Goal: Task Accomplishment & Management: Manage account settings

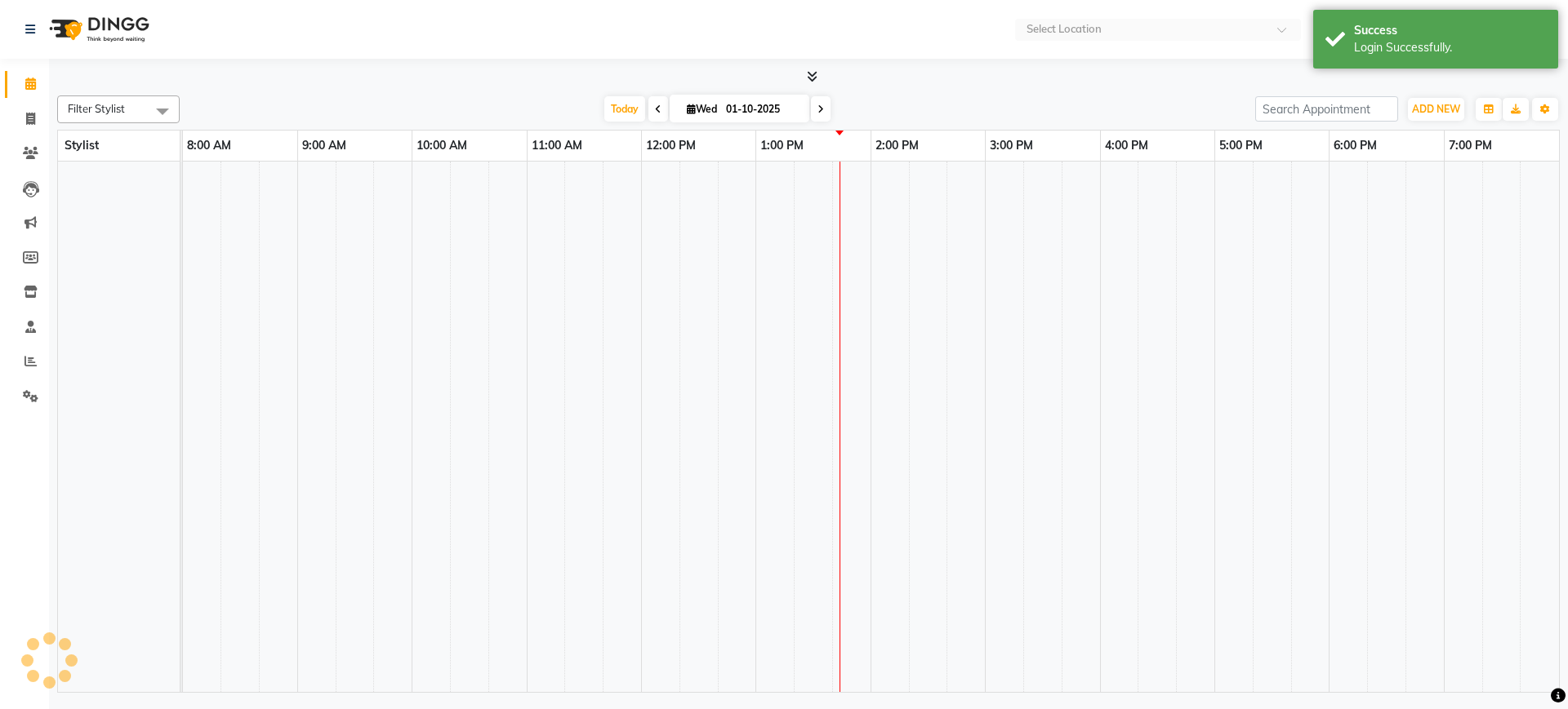
select select "en"
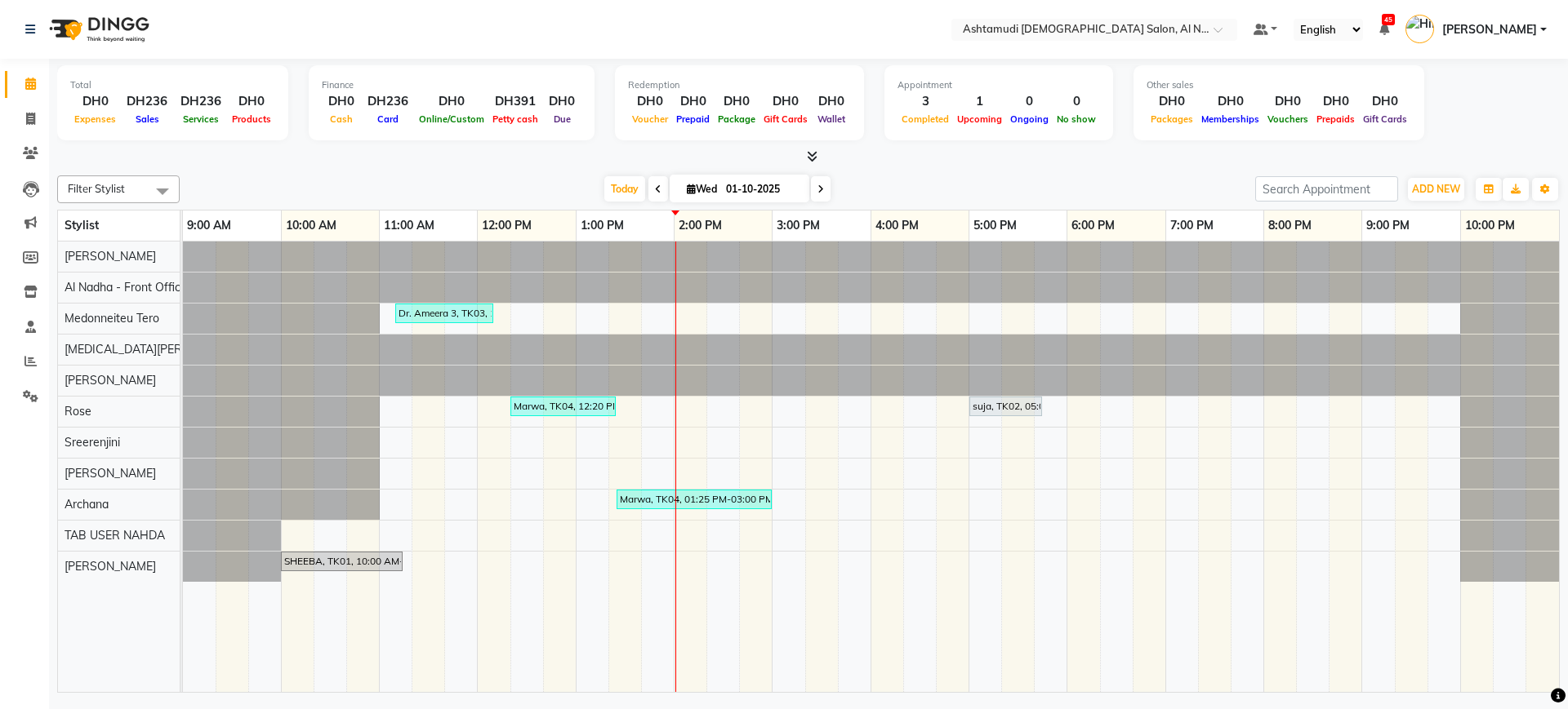
click at [861, 164] on div at bounding box center [808, 157] width 1502 height 17
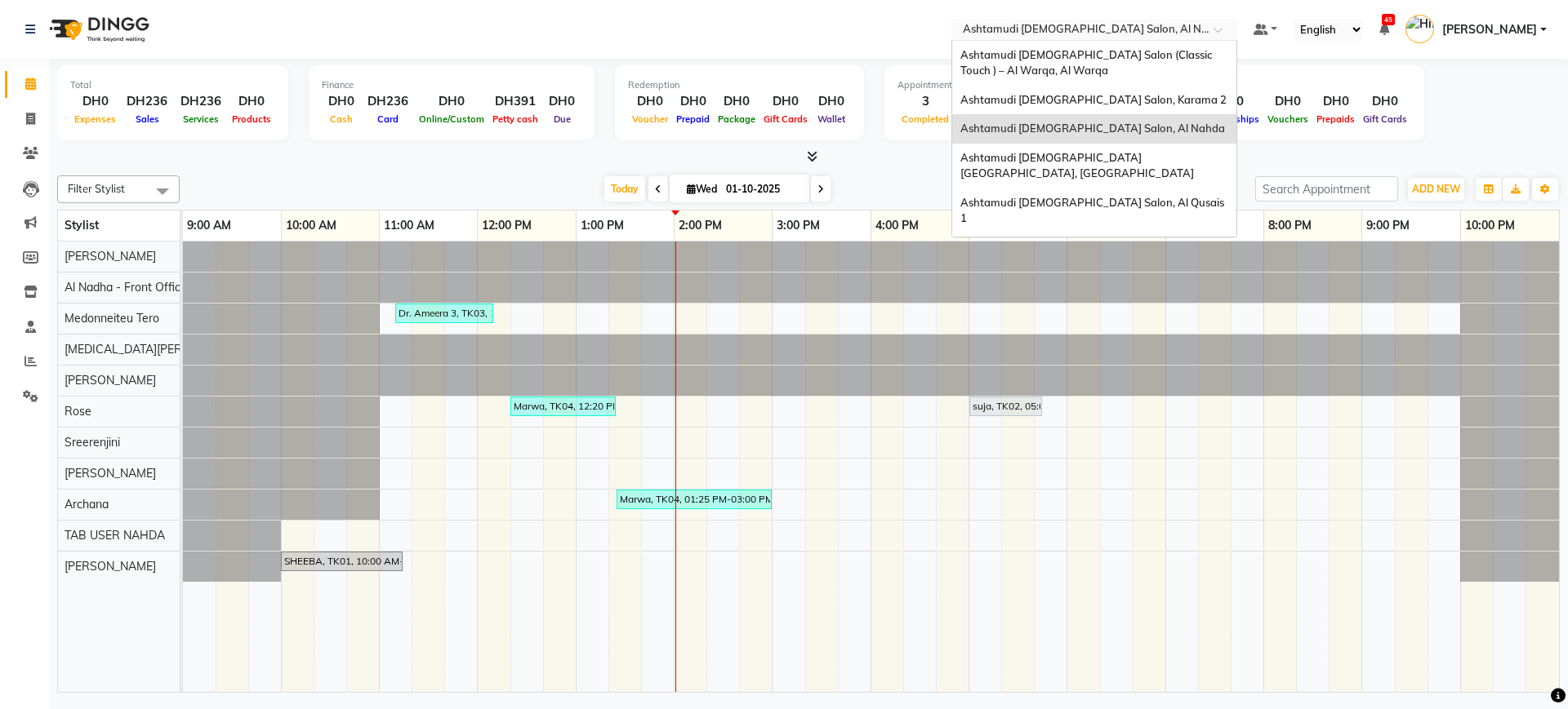
click at [1031, 24] on input "text" at bounding box center [1077, 31] width 237 height 16
click at [1066, 58] on span "Ashtamudi [DEMOGRAPHIC_DATA] Salon (Classic Touch ) – Al Warqa, Al Warqa" at bounding box center [1087, 63] width 254 height 29
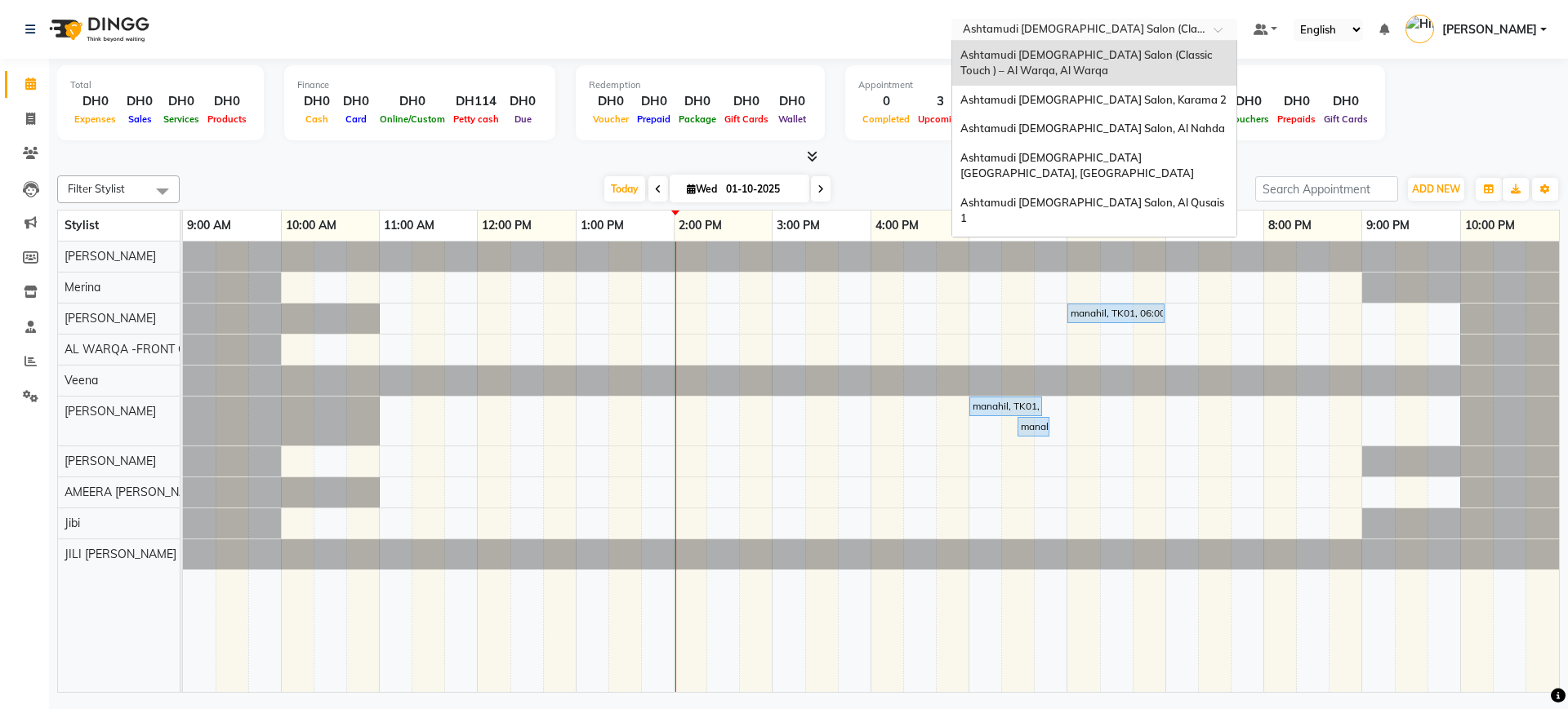
click at [1107, 26] on input "text" at bounding box center [1077, 31] width 237 height 16
click at [1107, 103] on span "Ashtamudi [DEMOGRAPHIC_DATA] Salon, Karama 2" at bounding box center [1093, 100] width 266 height 13
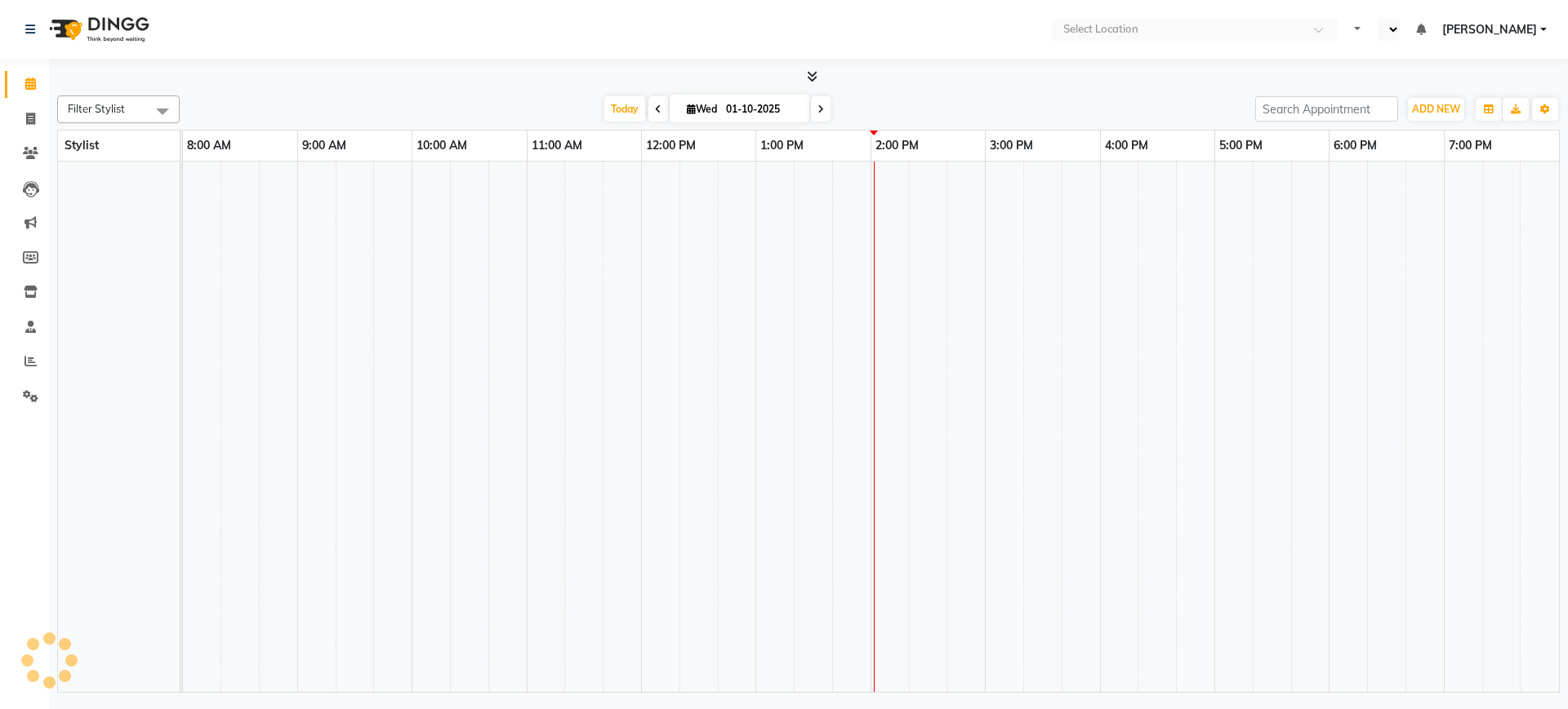
select select "en"
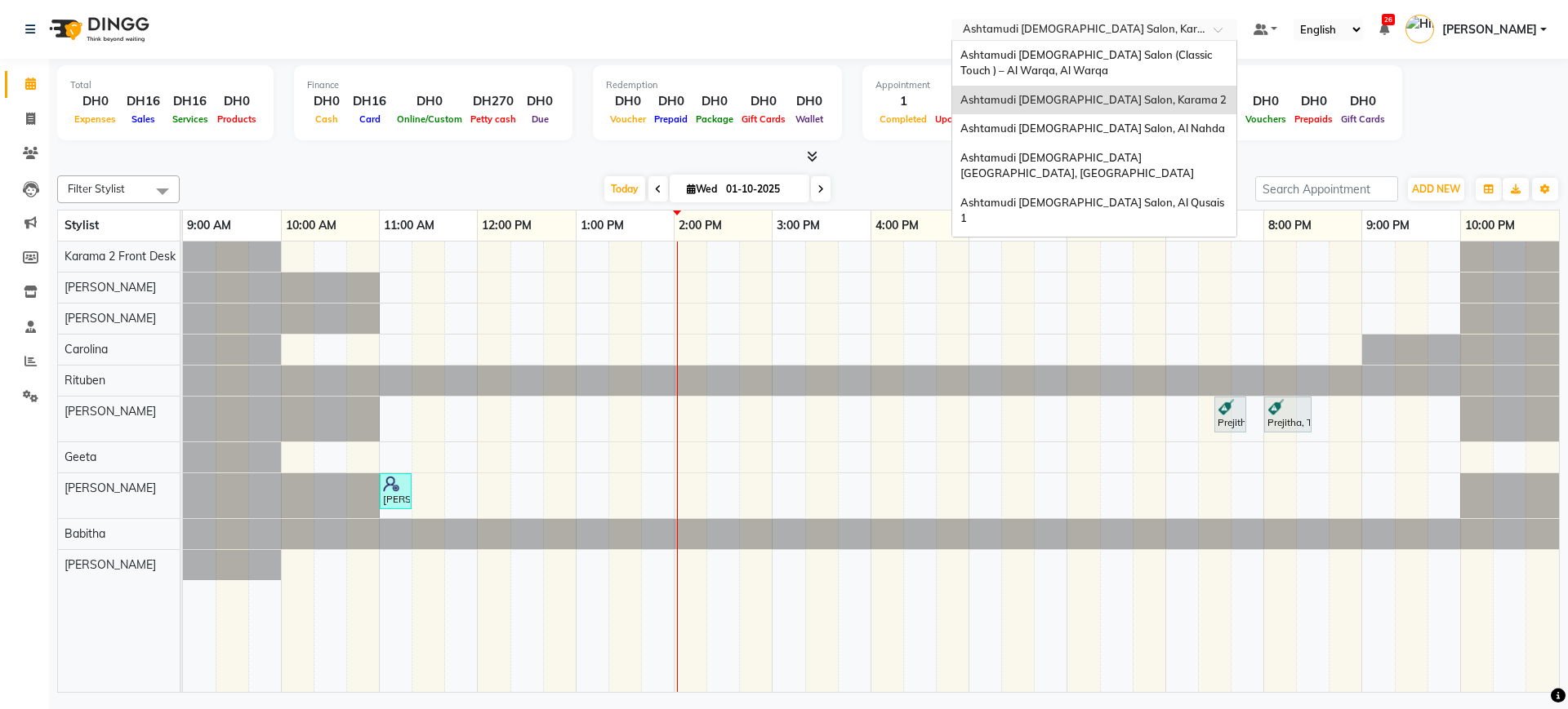
click at [1041, 33] on input "text" at bounding box center [1077, 31] width 237 height 16
click at [1027, 122] on span "Ashtamudi Ladies Salon, Al Nahda" at bounding box center [1092, 128] width 264 height 13
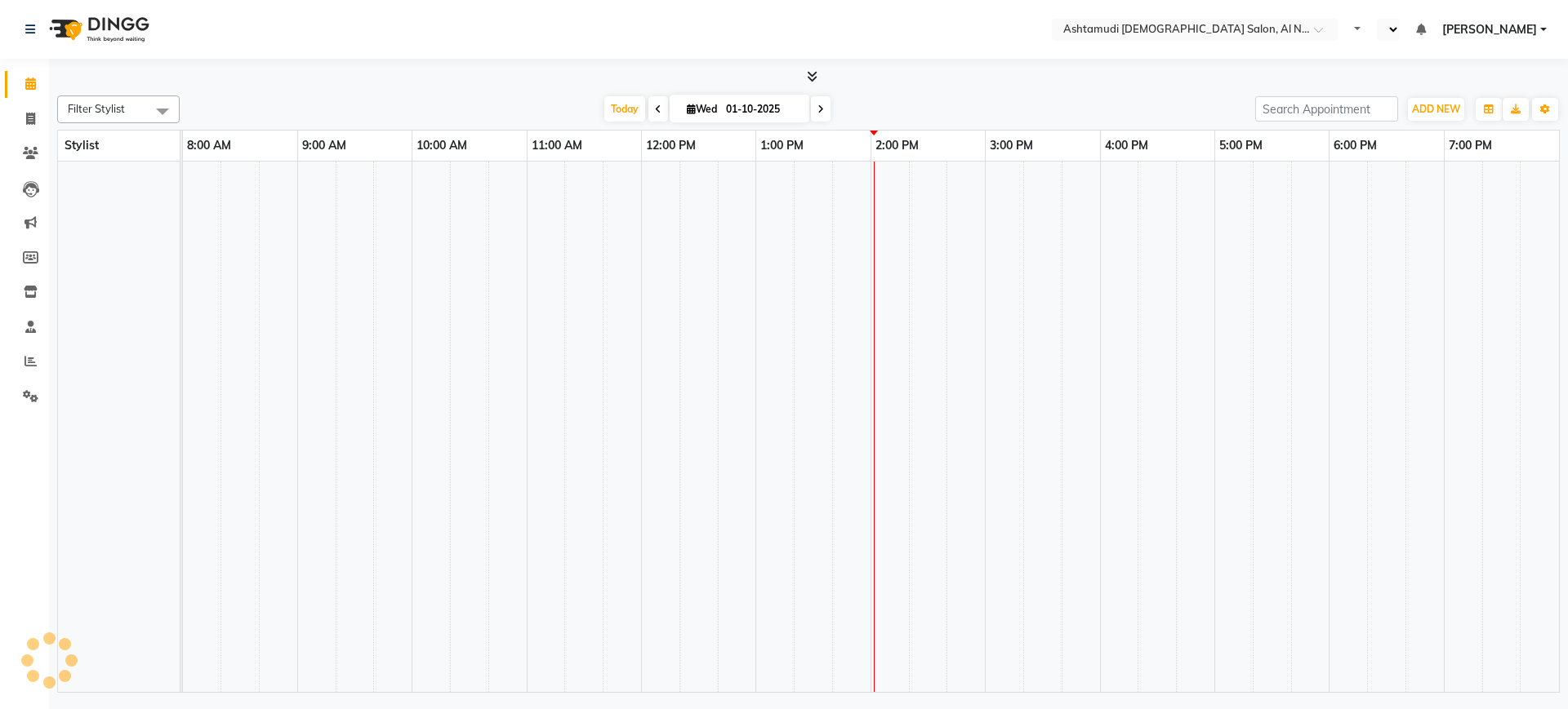
select select "en"
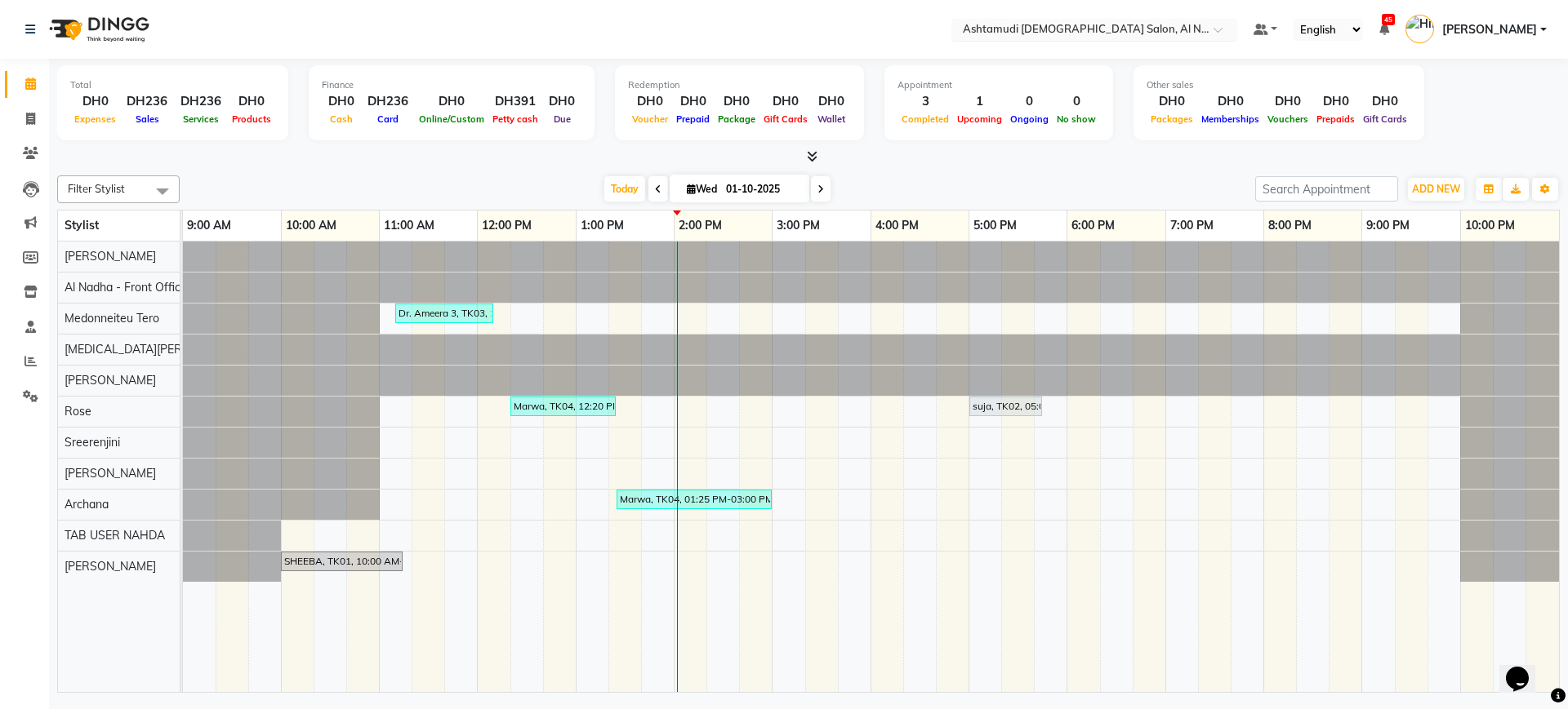
click at [1080, 30] on input "text" at bounding box center [1077, 31] width 237 height 16
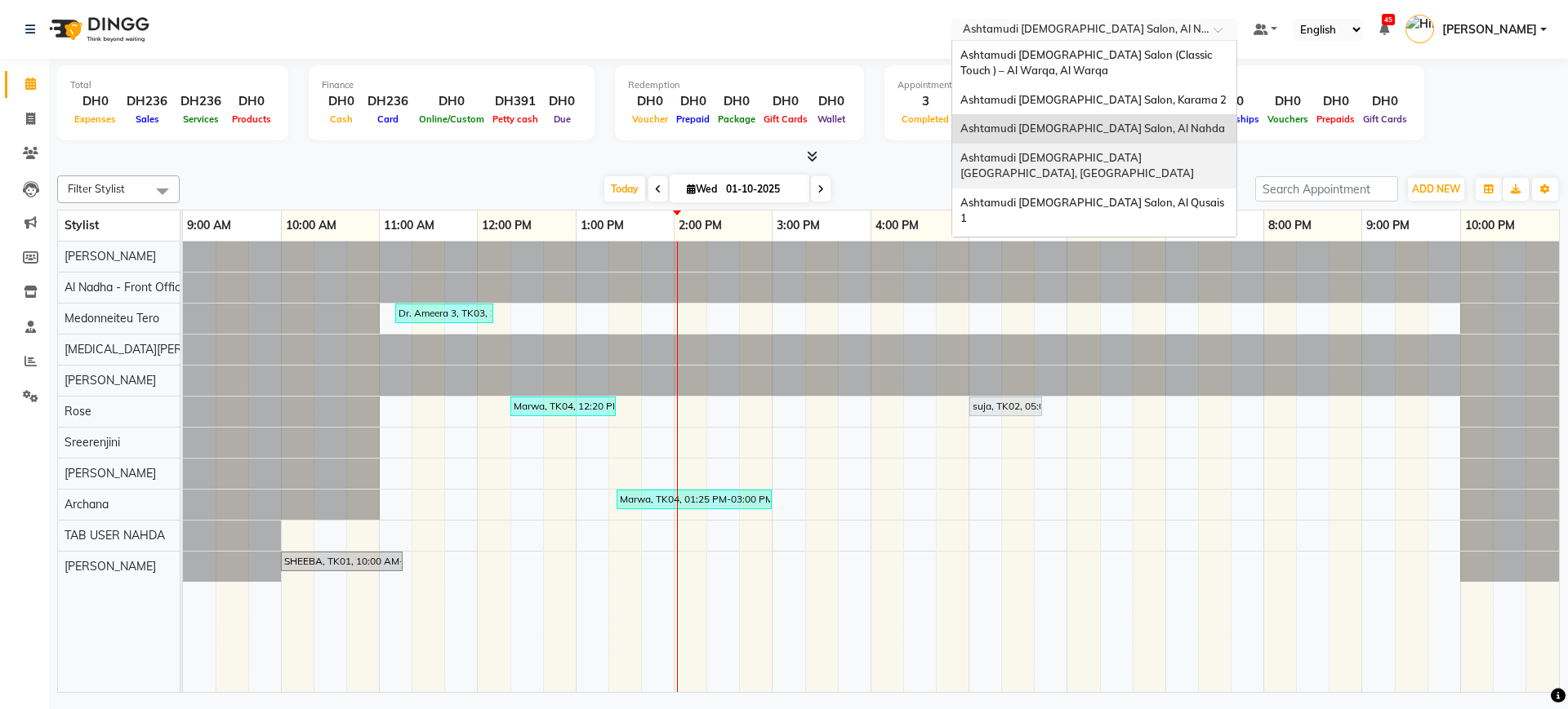
click at [1043, 152] on span "Ashtamudi Ladies Salon Sahara Center, Dubai" at bounding box center [1076, 165] width 233 height 29
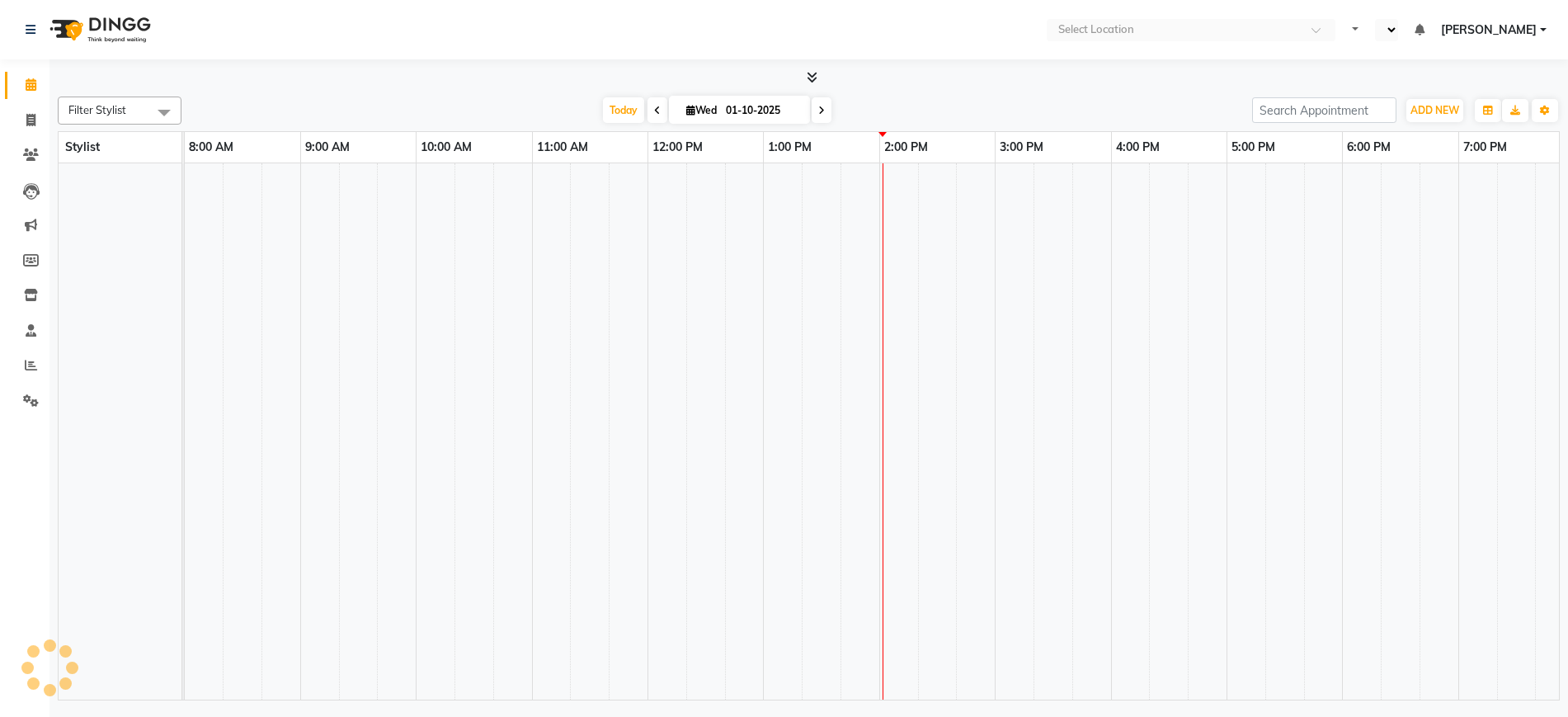
select select "en"
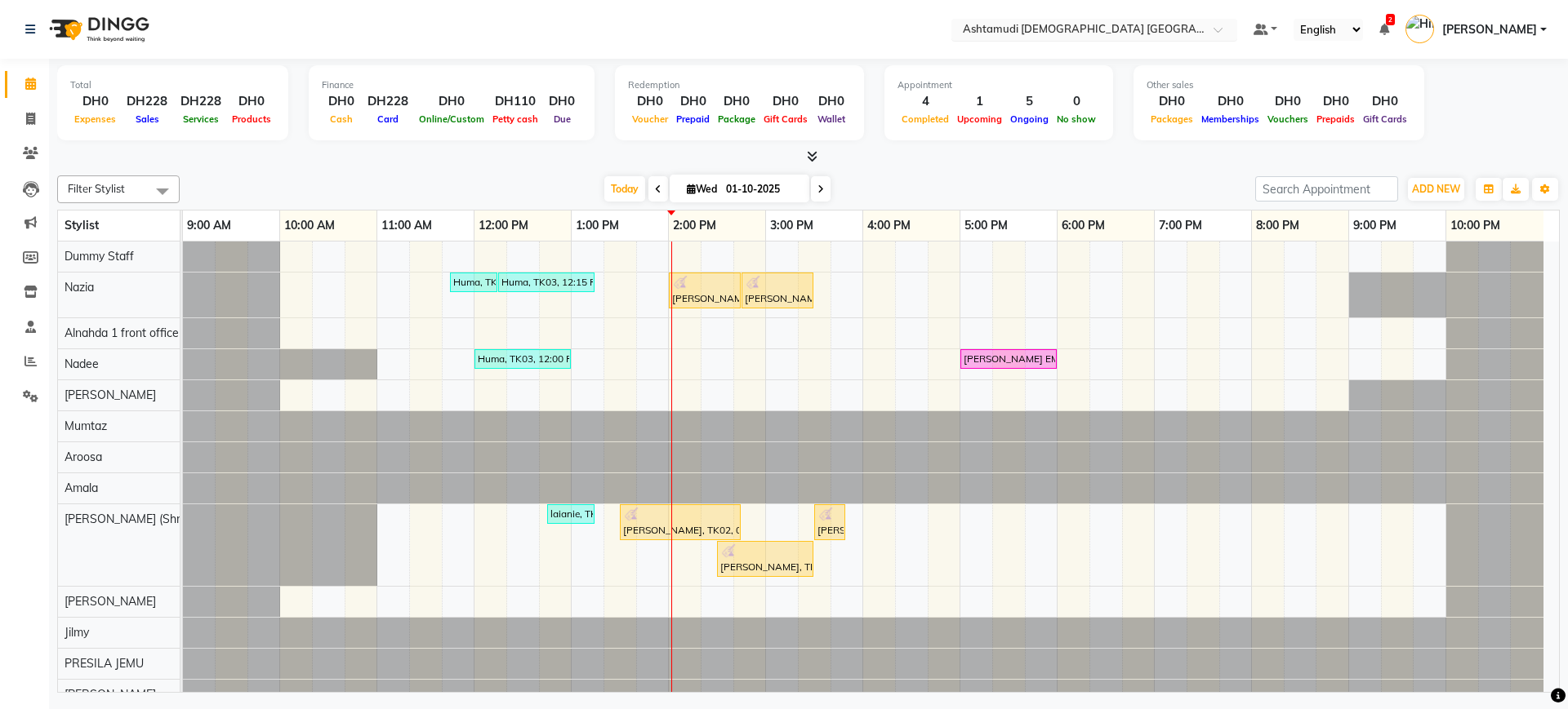
click at [1146, 30] on input "text" at bounding box center [1077, 31] width 237 height 16
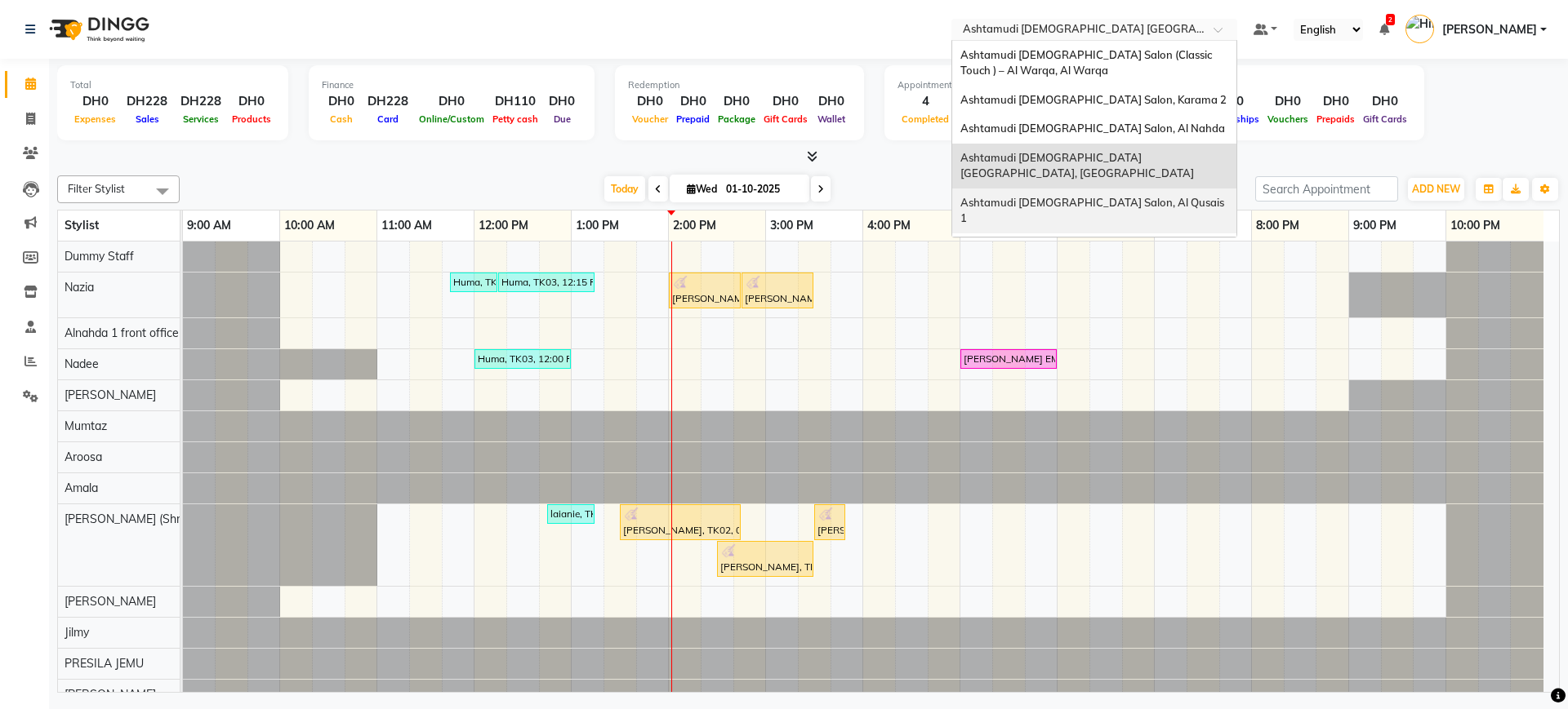
click at [1094, 196] on span "Ashtamudi Ladies Salon, Al Qusais 1" at bounding box center [1093, 210] width 266 height 29
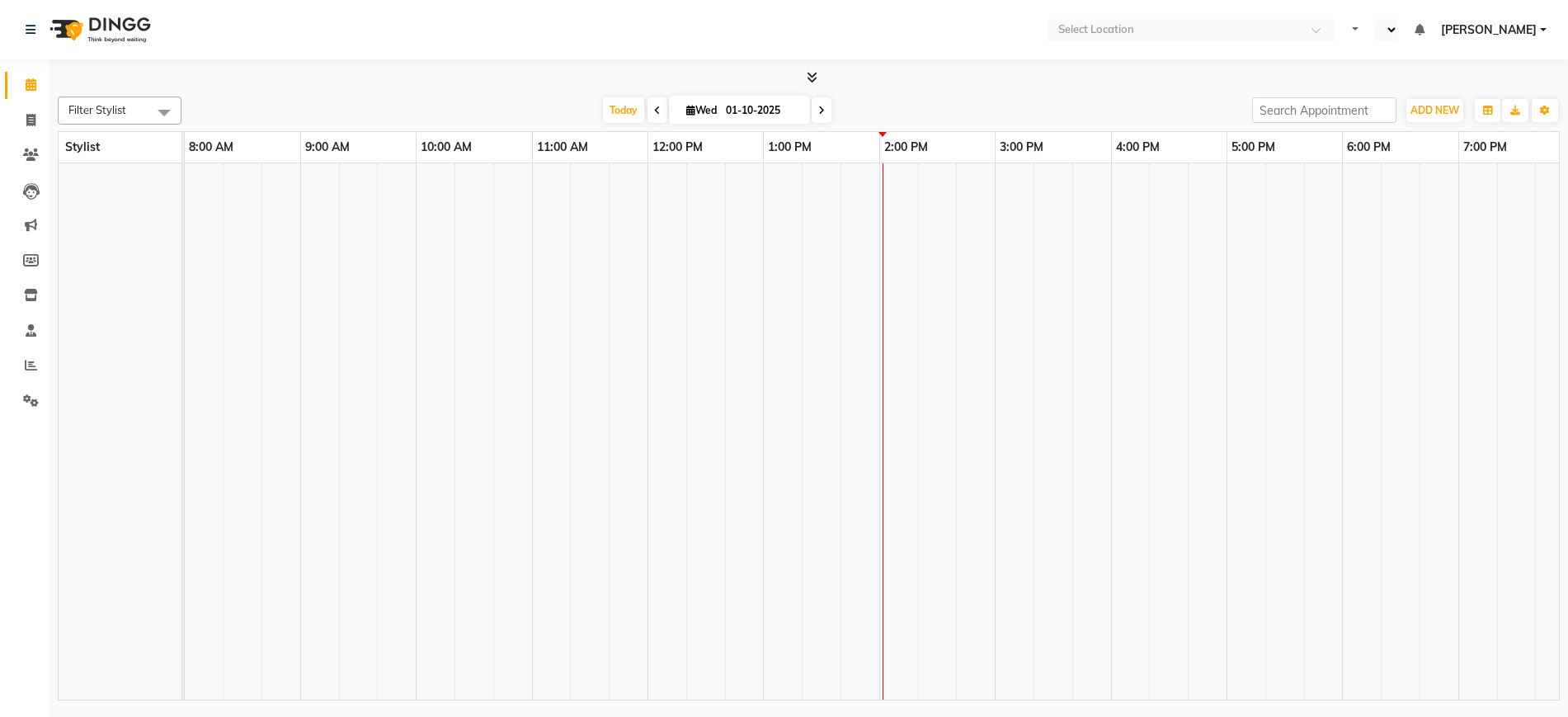
select select "en"
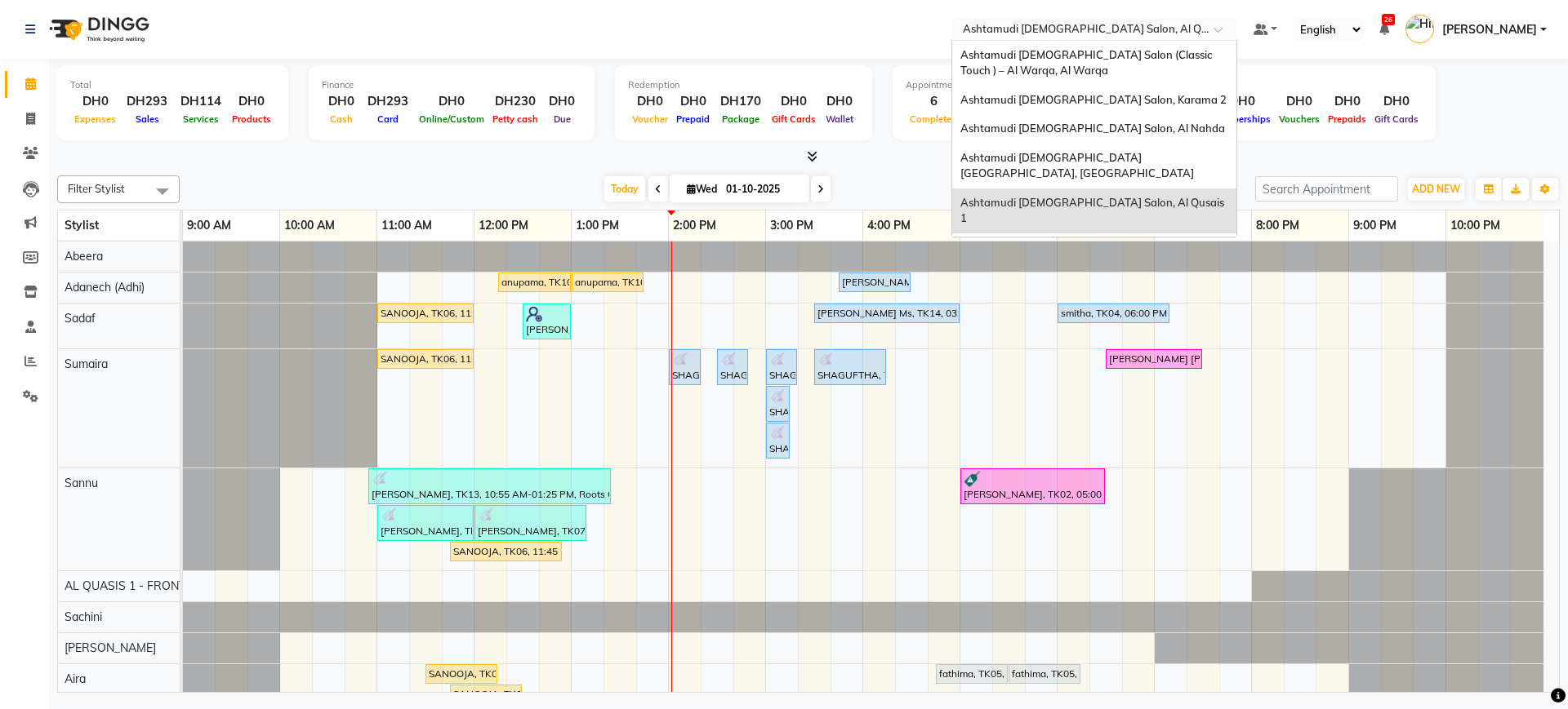
click at [1064, 19] on div "Select Location × Ashtamudi Ladies Salon, Al Qusais 1" at bounding box center [1093, 30] width 286 height 22
click at [1071, 240] on span "Ashtamudi [DEMOGRAPHIC_DATA] Salon - Al Karama, [GEOGRAPHIC_DATA] -[GEOGRAPHIC_…" at bounding box center [1077, 262] width 235 height 45
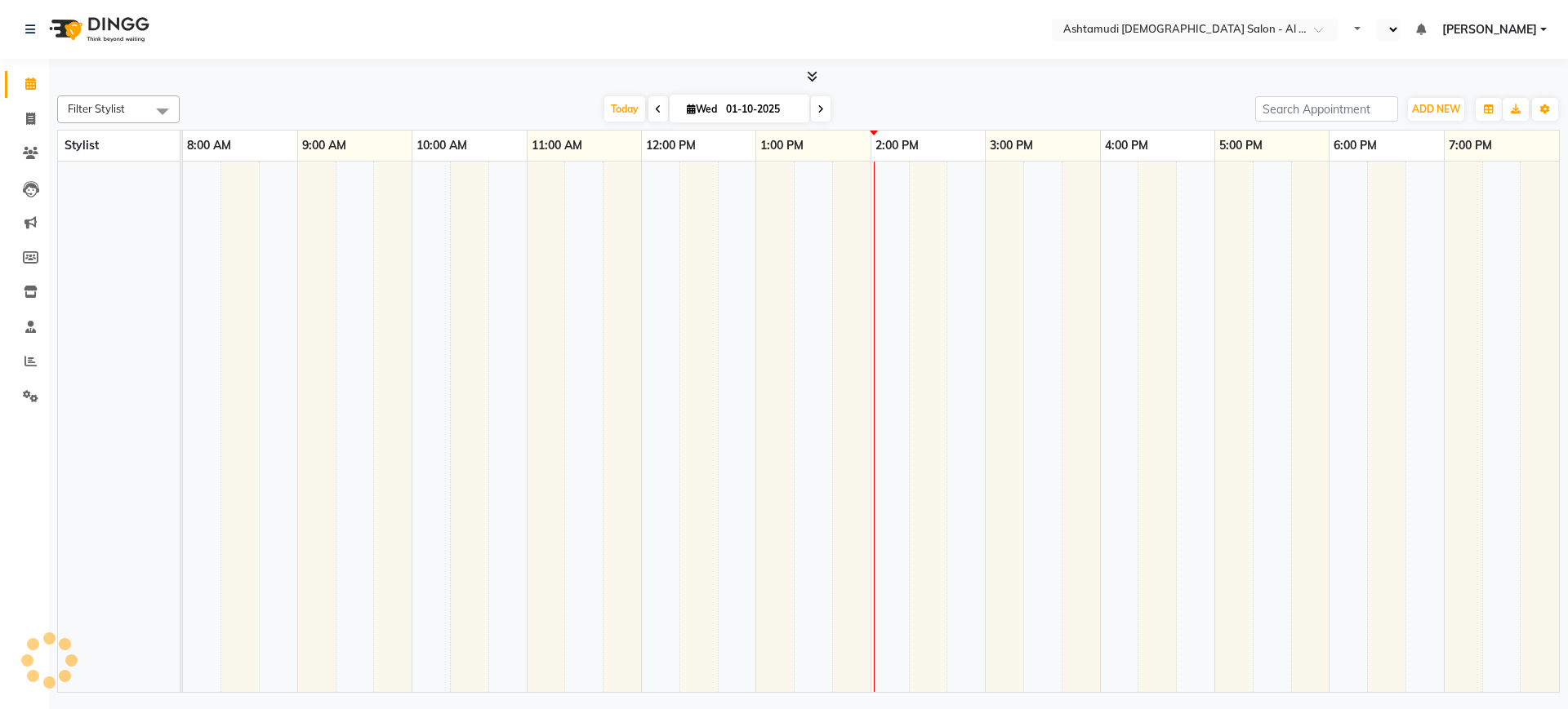
select select "en"
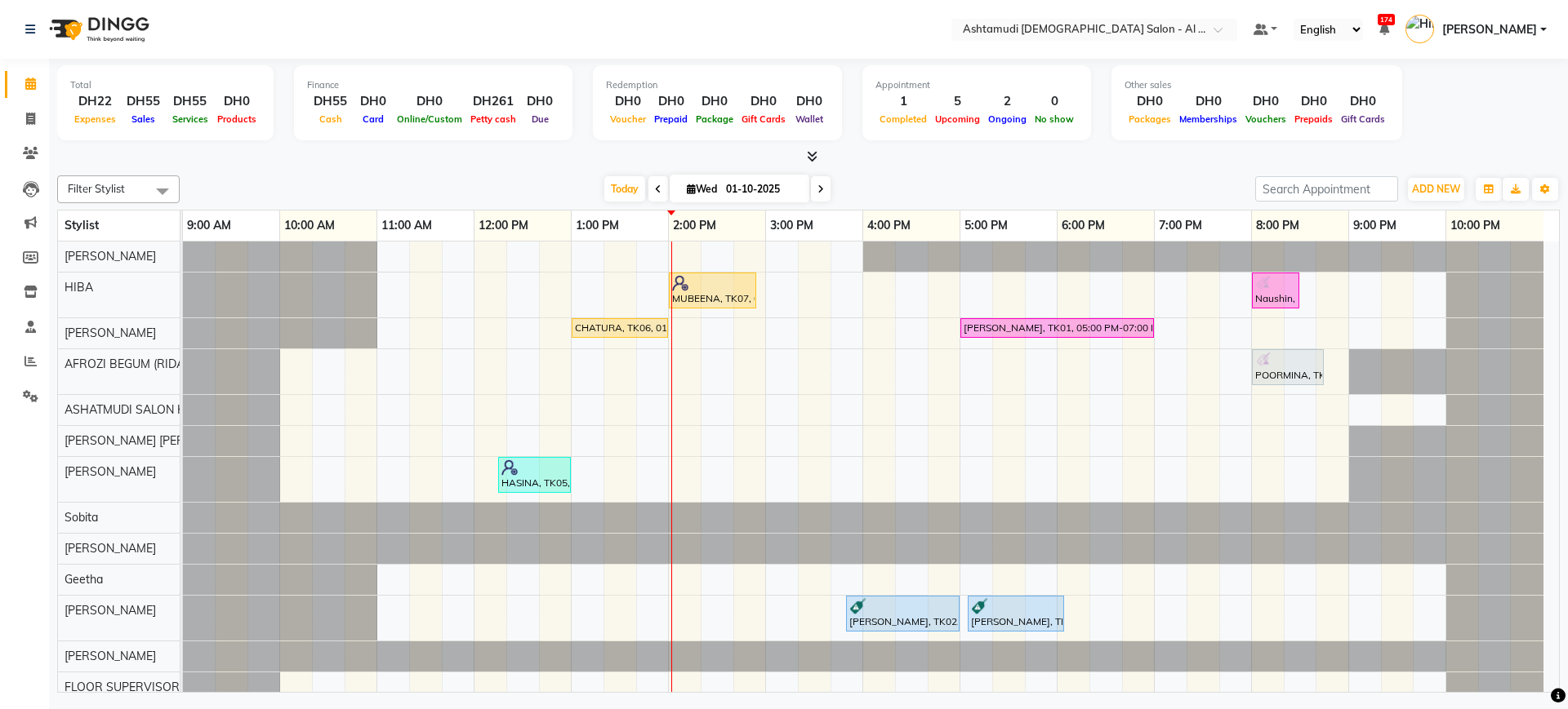
click at [1022, 166] on div "Total DH22 Expenses DH55 Sales DH55 Services DH0 Products Finance DH55 Cash DH0…" at bounding box center [808, 377] width 1519 height 638
